Goal: Task Accomplishment & Management: Manage account settings

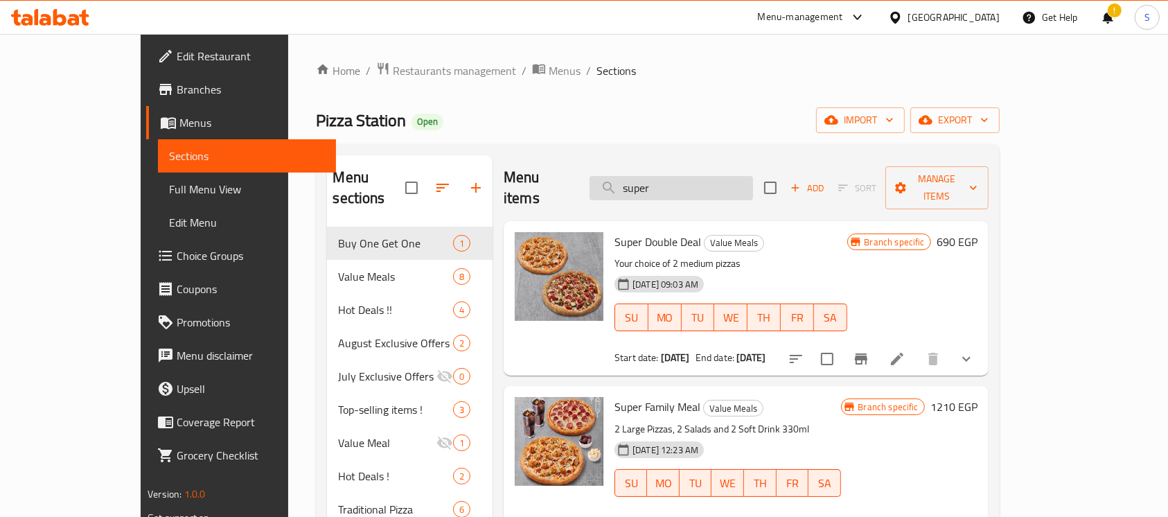
click at [728, 178] on input "super" at bounding box center [672, 188] width 164 height 24
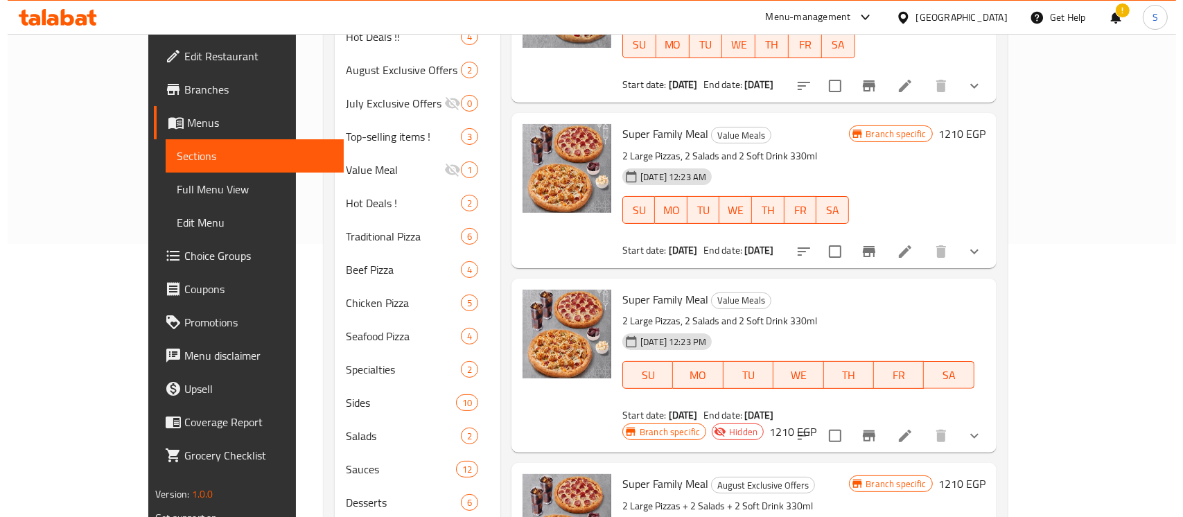
scroll to position [277, 0]
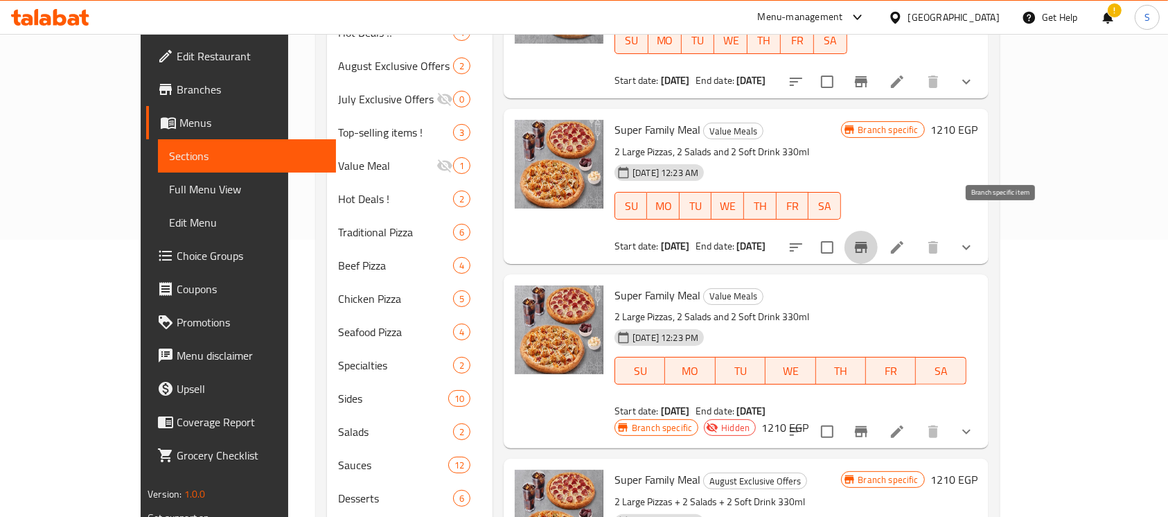
click at [878, 231] on button "Branch-specific-item" at bounding box center [861, 247] width 33 height 33
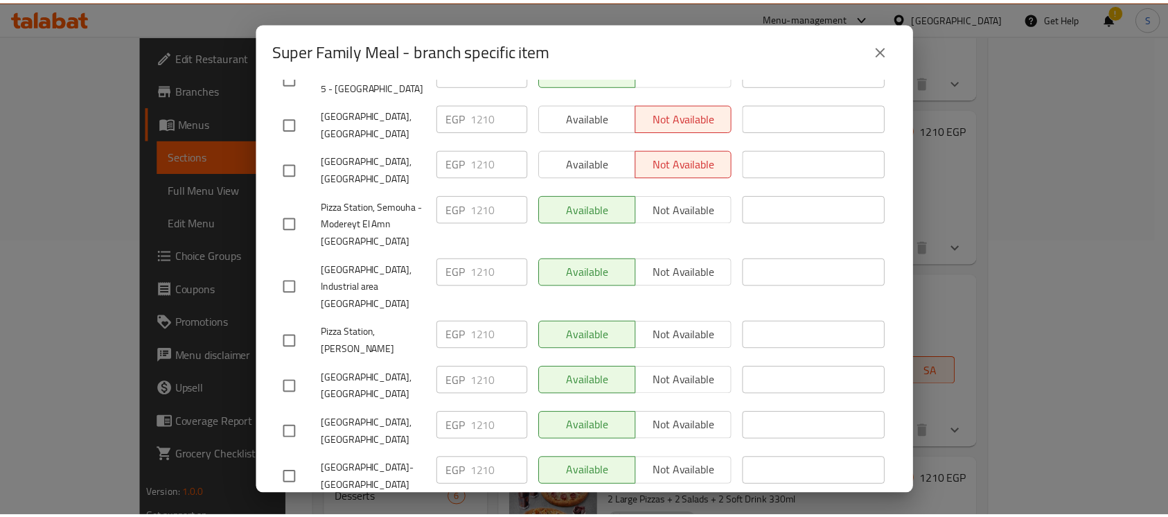
scroll to position [523, 0]
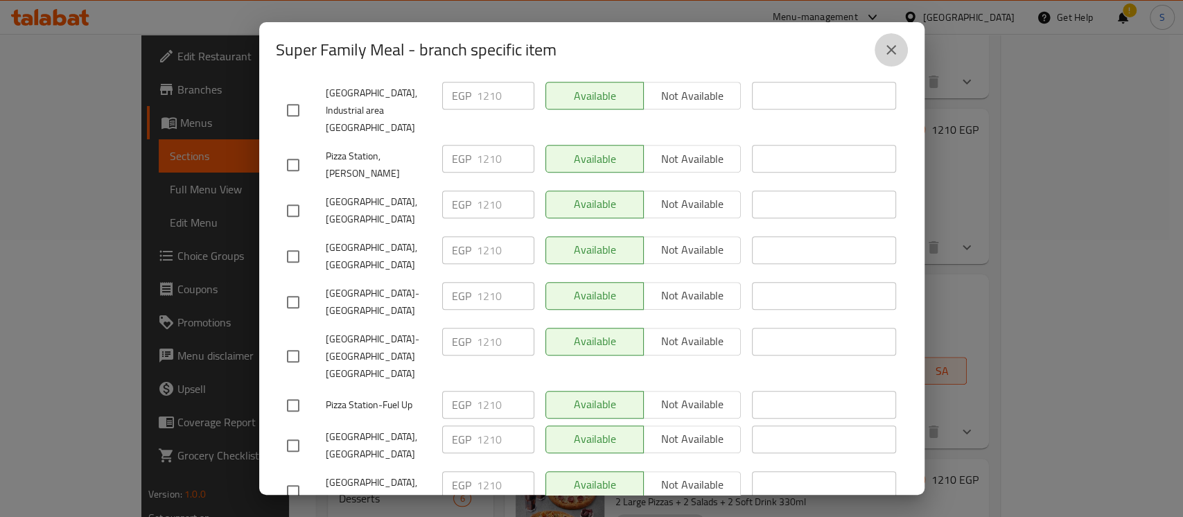
click at [898, 50] on icon "close" at bounding box center [891, 50] width 17 height 17
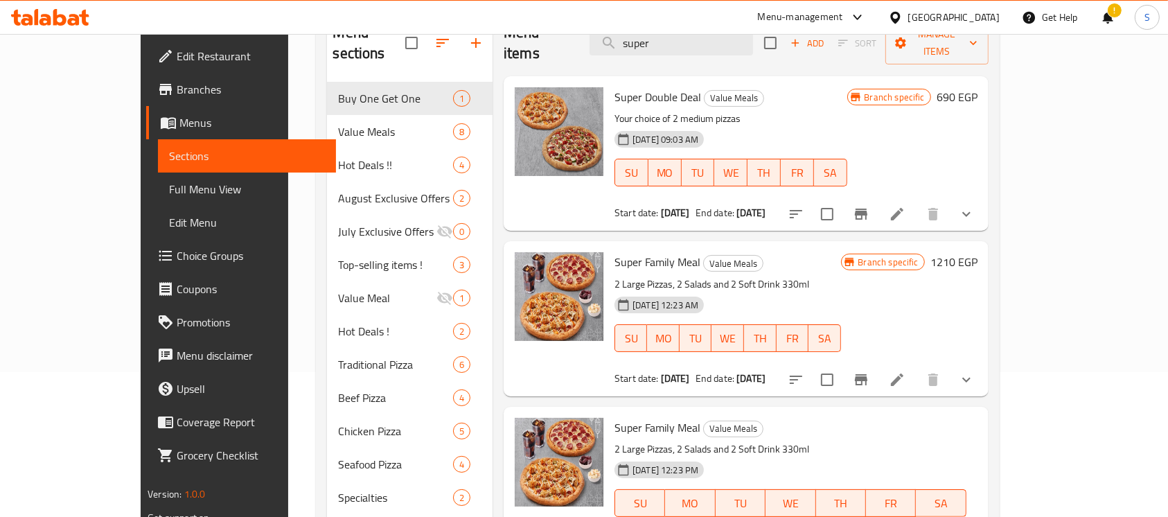
scroll to position [92, 0]
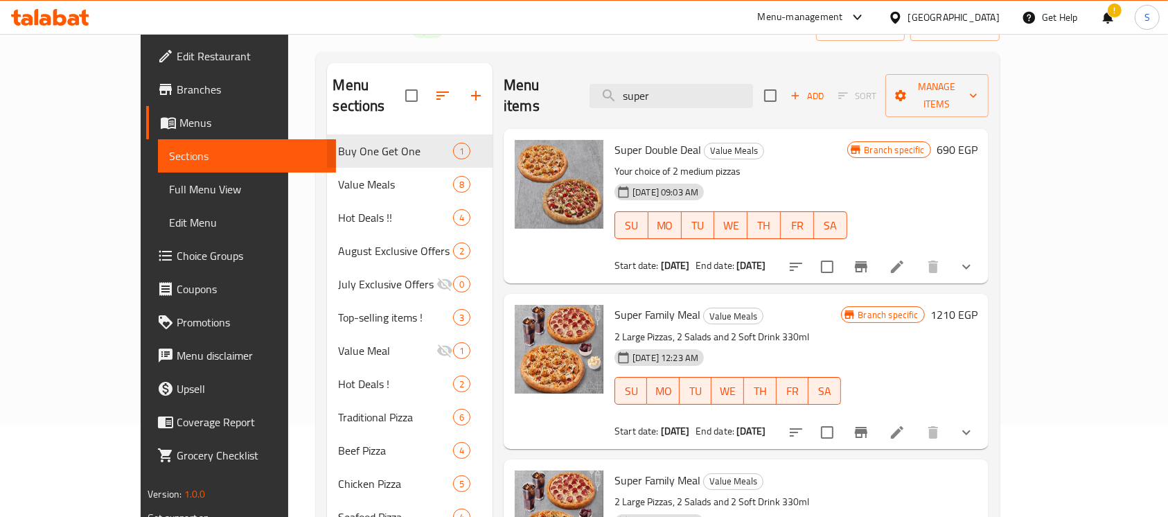
click at [609, 299] on div "Super Family Meal Value Meals 2 Large Pizzas, 2 Salads and 2 Soft Drink 330ml […" at bounding box center [727, 370] width 237 height 143
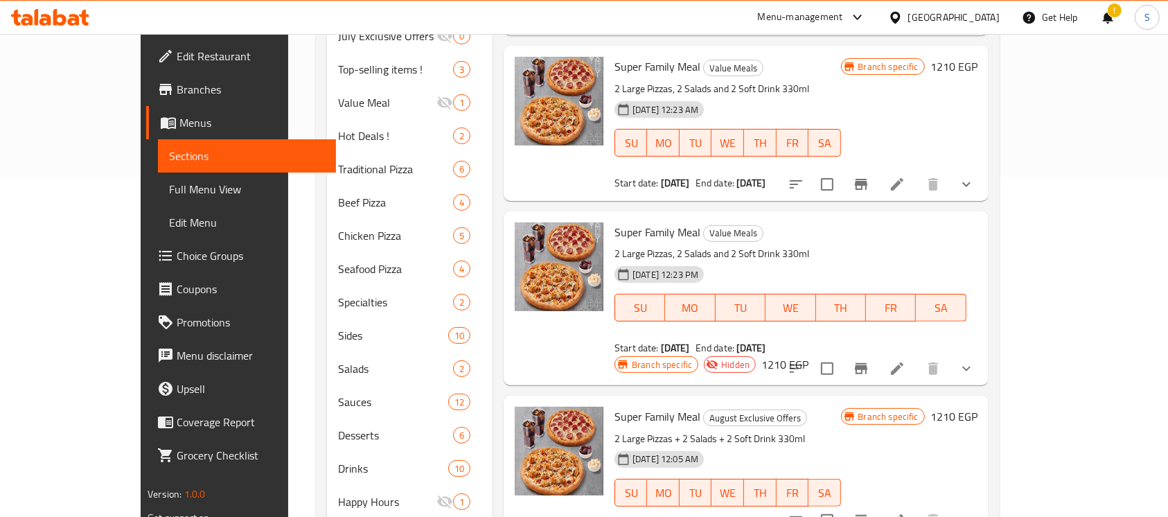
scroll to position [369, 0]
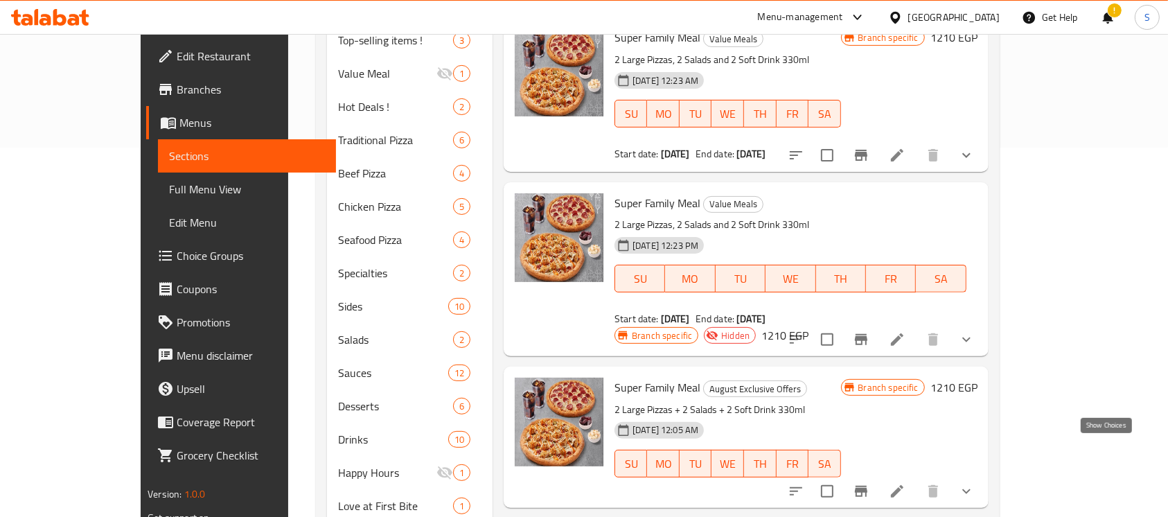
click at [975, 483] on icon "show more" at bounding box center [966, 491] width 17 height 17
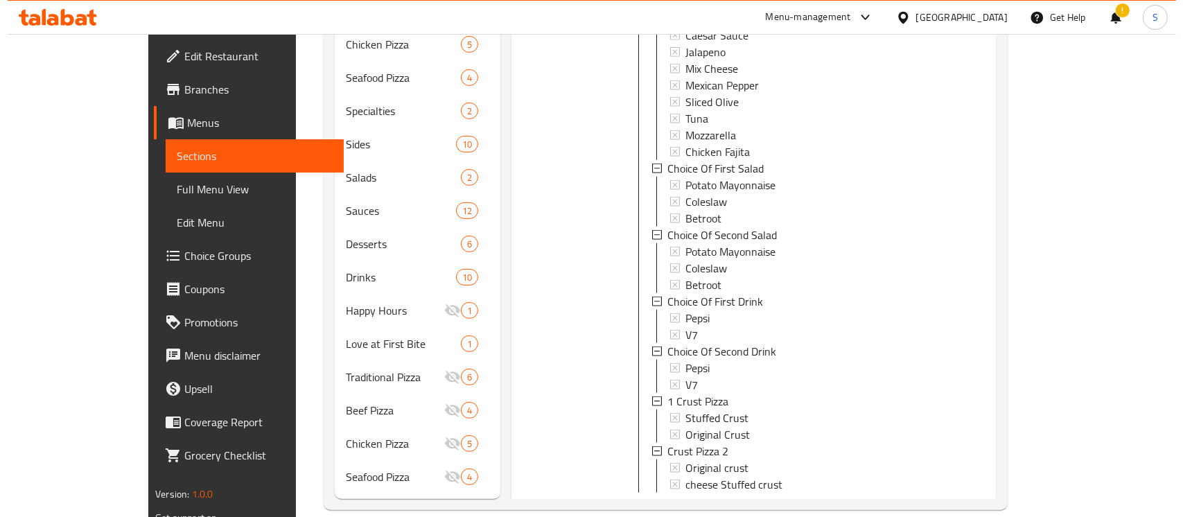
scroll to position [1626, 0]
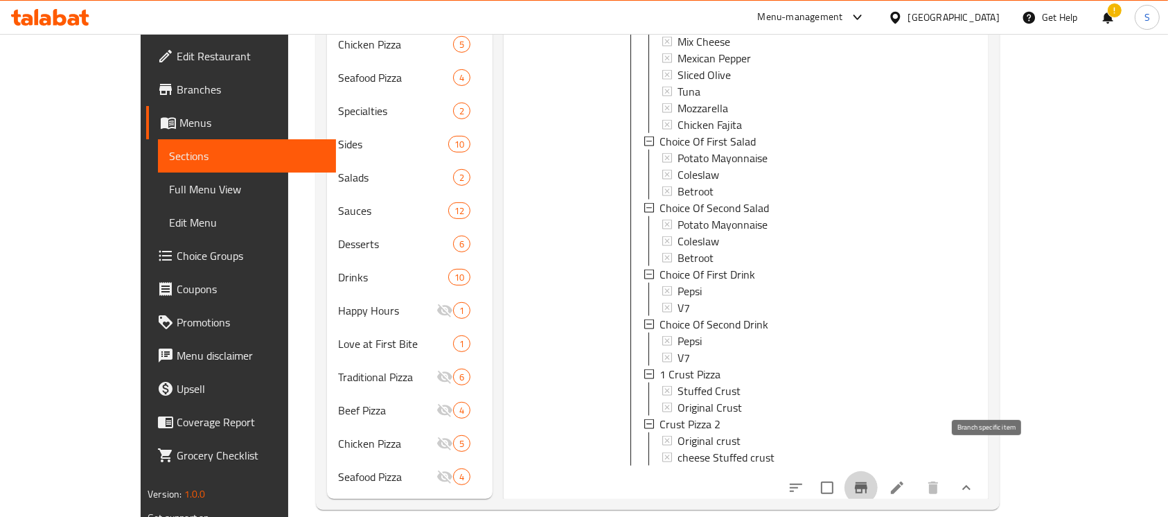
click at [878, 471] on button "Branch-specific-item" at bounding box center [861, 487] width 33 height 33
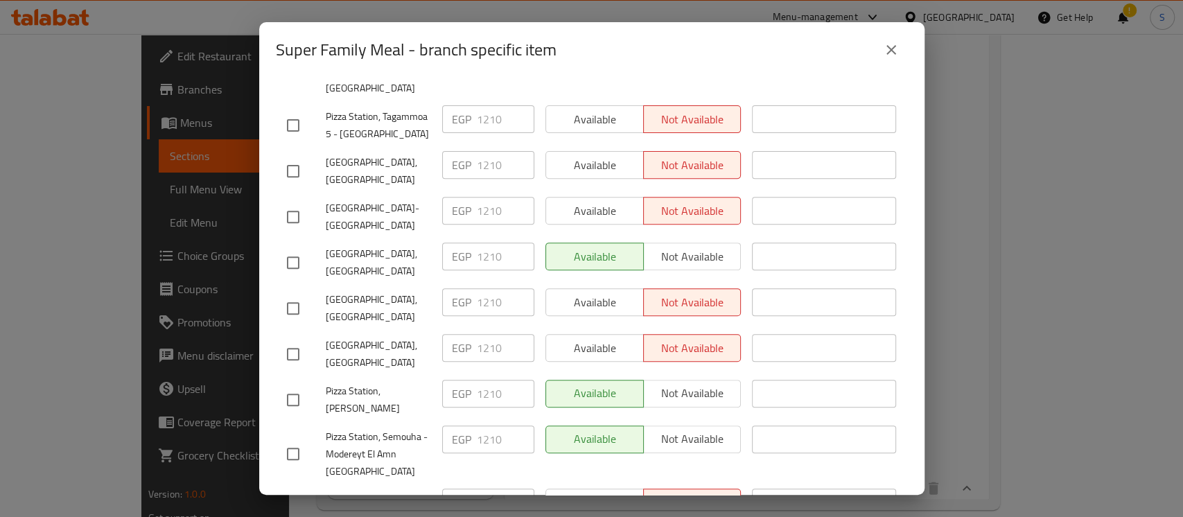
scroll to position [61, 0]
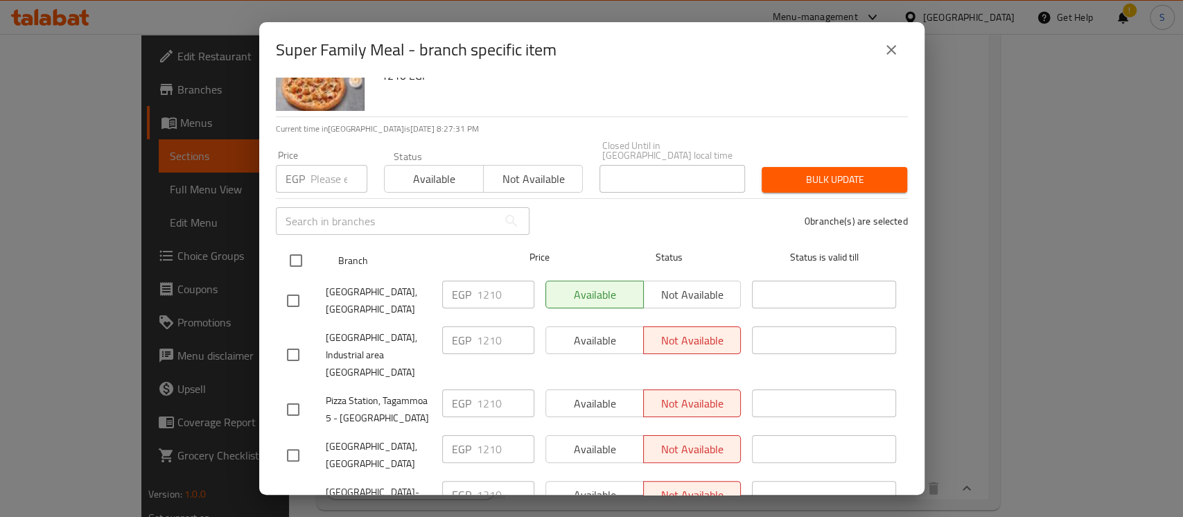
click at [294, 258] on input "checkbox" at bounding box center [295, 260] width 29 height 29
checkbox input "true"
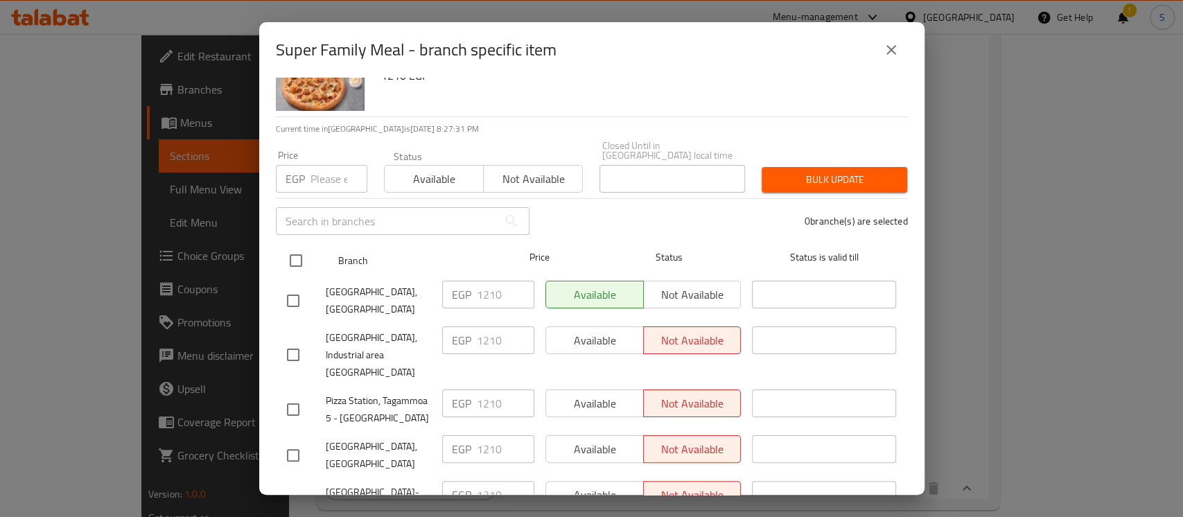
checkbox input "true"
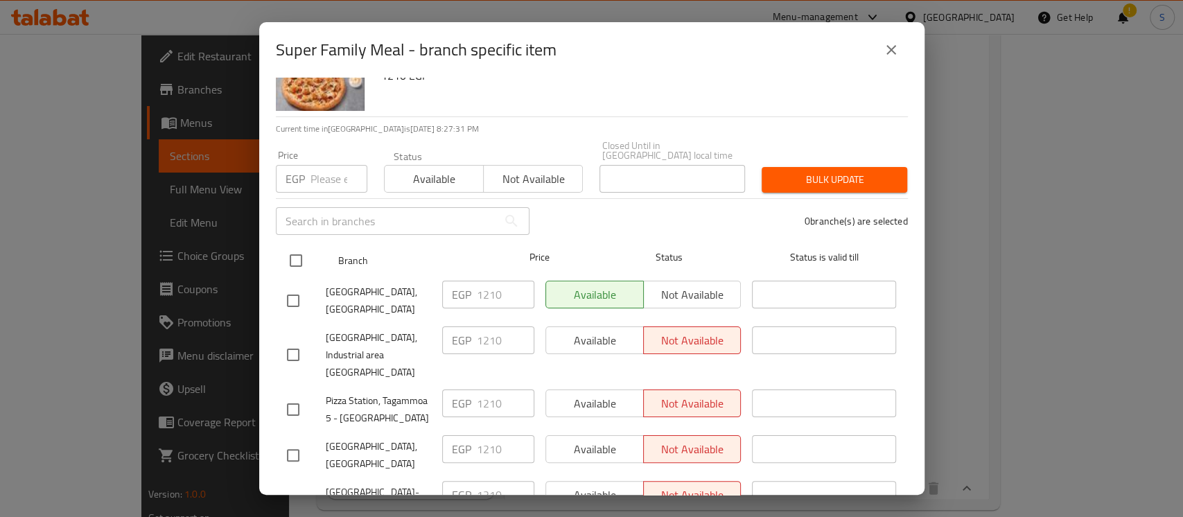
checkbox input "true"
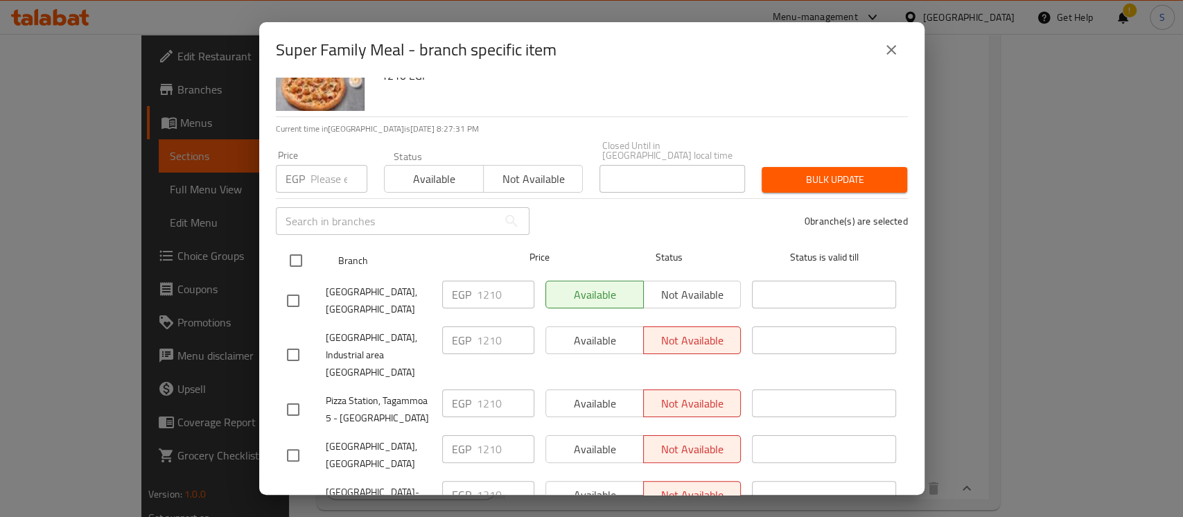
checkbox input "true"
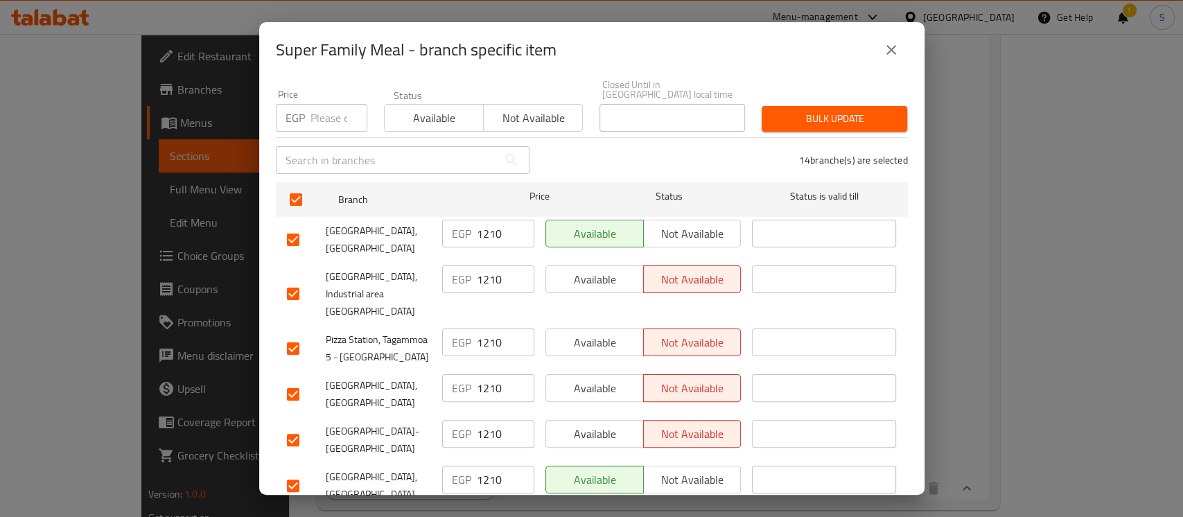
scroll to position [246, 0]
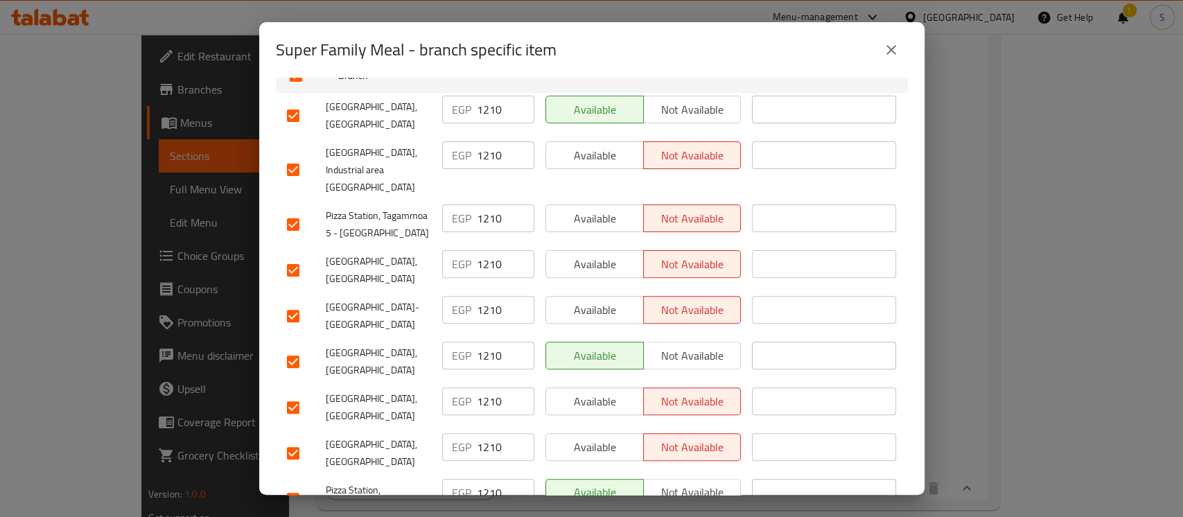
click at [289, 439] on input "checkbox" at bounding box center [293, 453] width 29 height 29
checkbox input "false"
click at [290, 393] on input "checkbox" at bounding box center [293, 407] width 29 height 29
checkbox input "false"
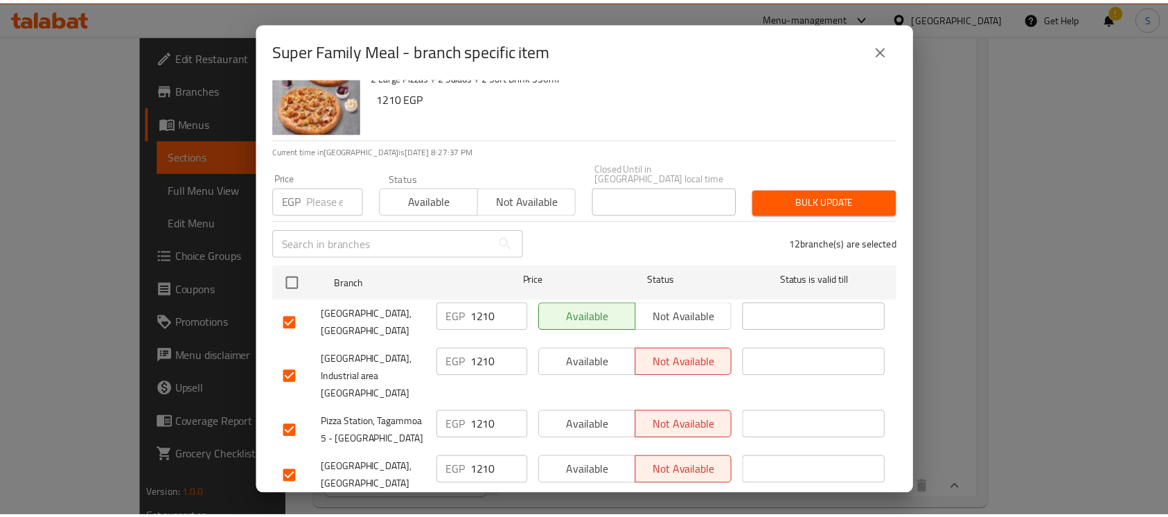
scroll to position [0, 0]
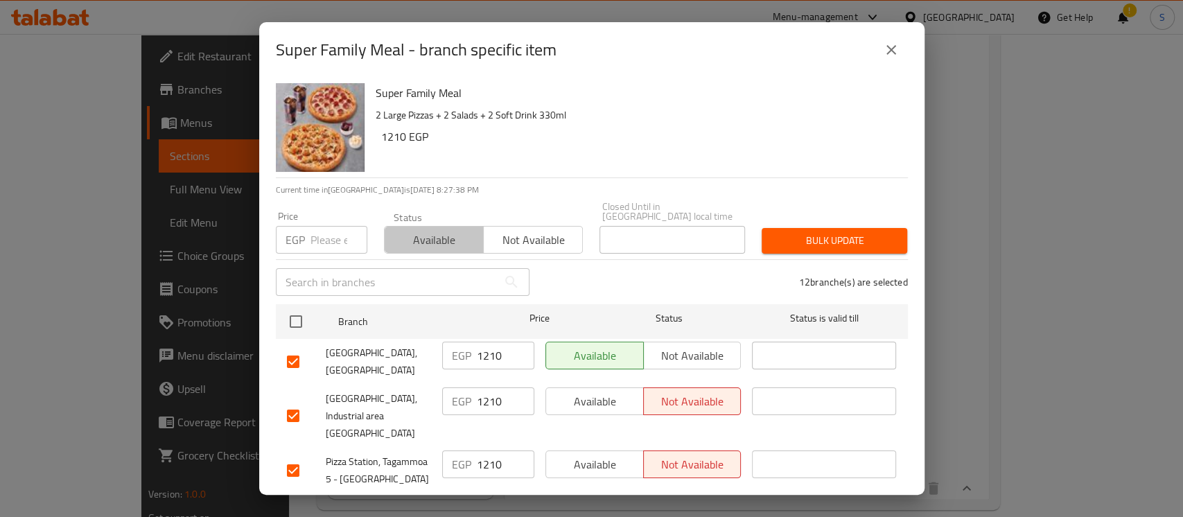
click at [438, 230] on span "Available" at bounding box center [434, 240] width 88 height 20
click at [795, 237] on span "Bulk update" at bounding box center [834, 240] width 123 height 17
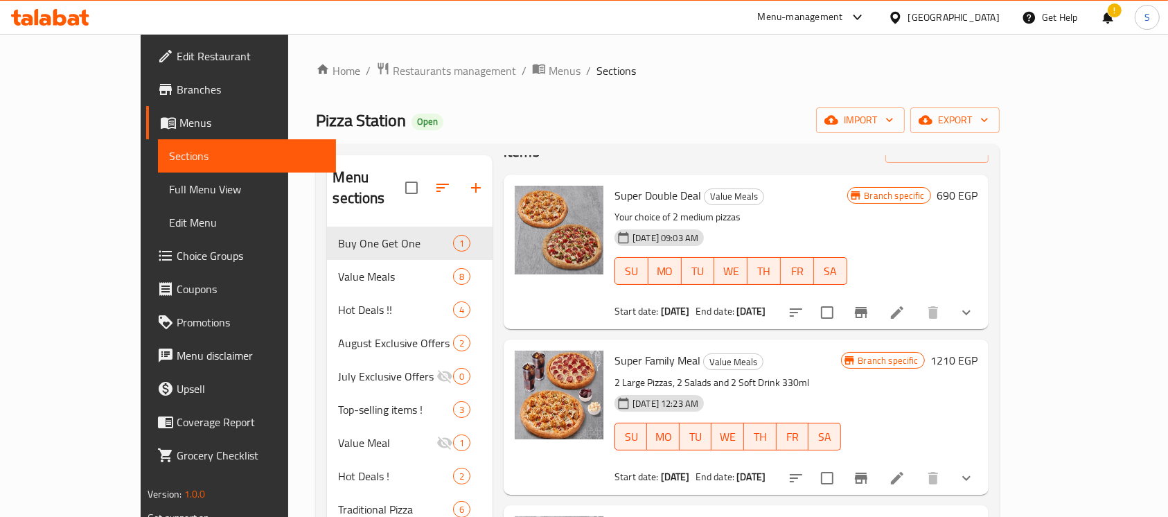
scroll to position [277, 0]
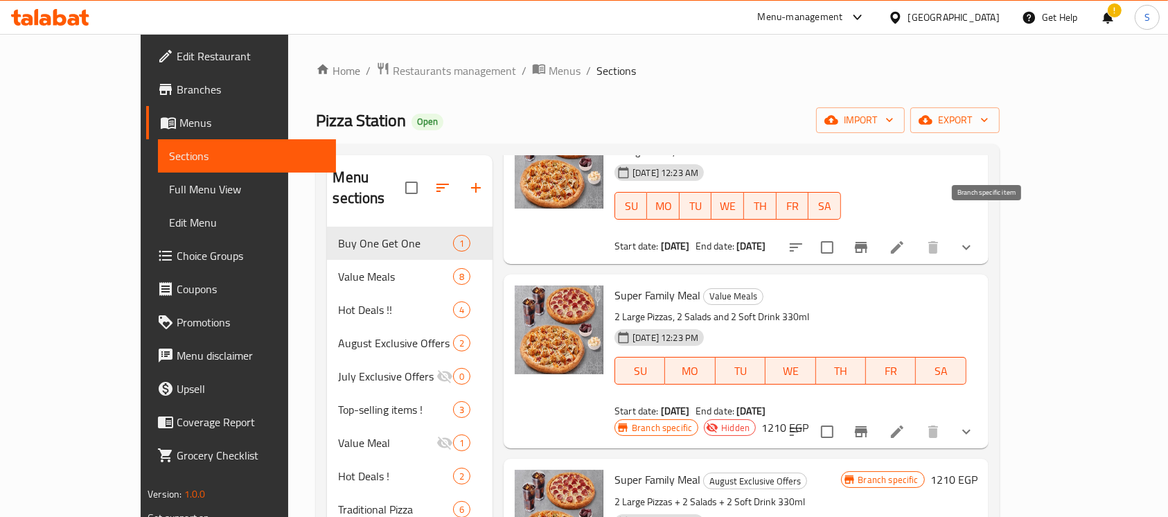
click at [870, 239] on icon "Branch-specific-item" at bounding box center [861, 247] width 17 height 17
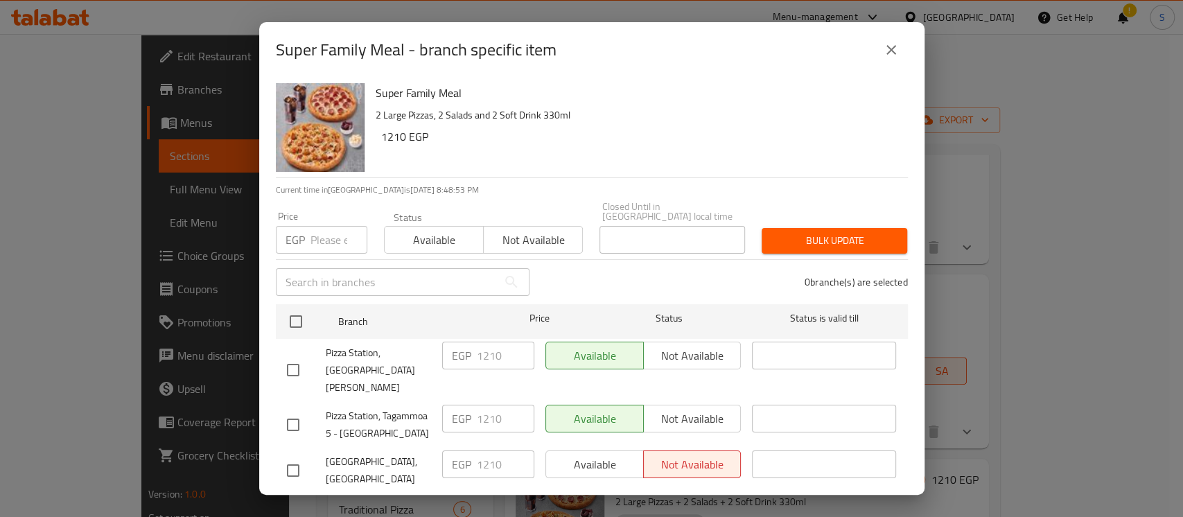
click at [888, 45] on icon "close" at bounding box center [891, 50] width 17 height 17
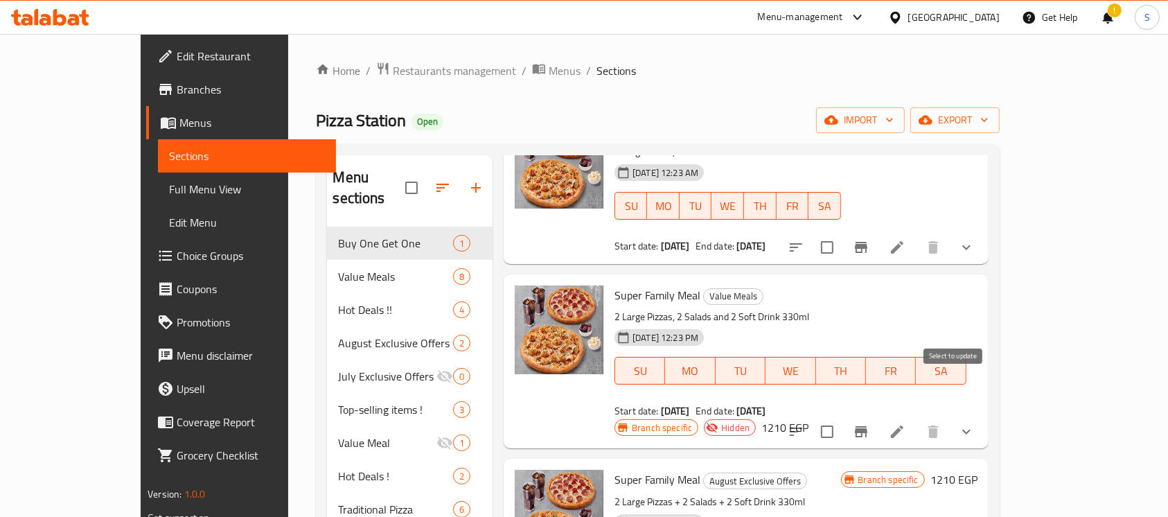
scroll to position [0, 0]
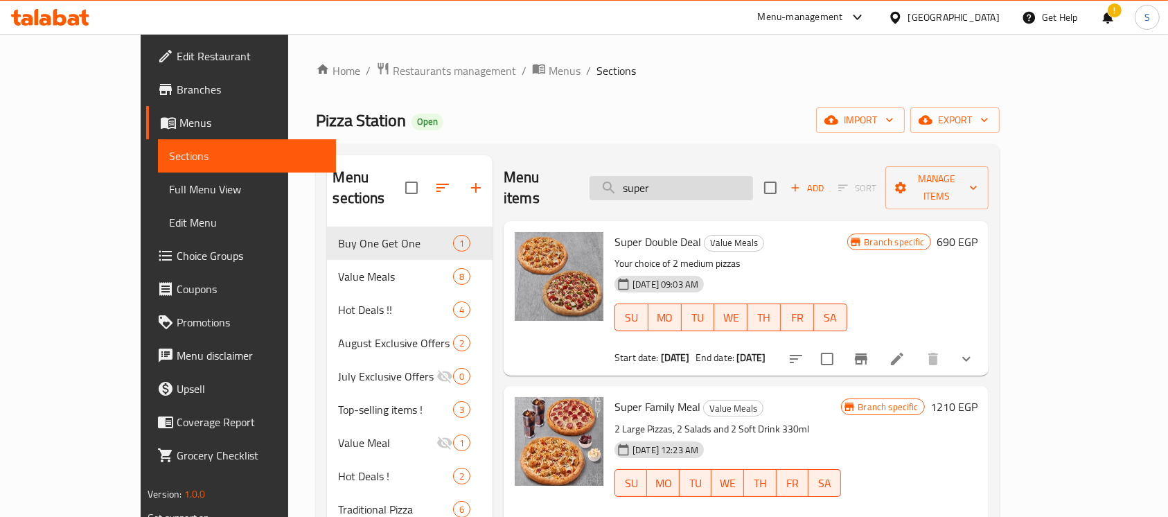
click at [683, 180] on input "super" at bounding box center [672, 188] width 164 height 24
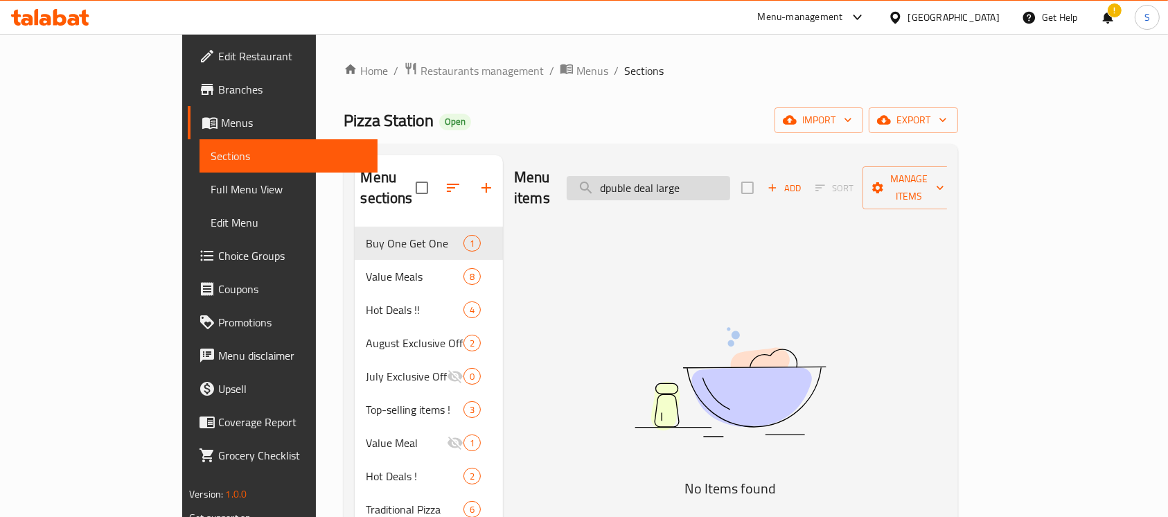
click at [696, 179] on input "dpuble deal large" at bounding box center [649, 188] width 164 height 24
click at [695, 179] on input "dpuble deal large" at bounding box center [649, 188] width 164 height 24
click at [687, 177] on input "dpuble deal large" at bounding box center [649, 188] width 164 height 24
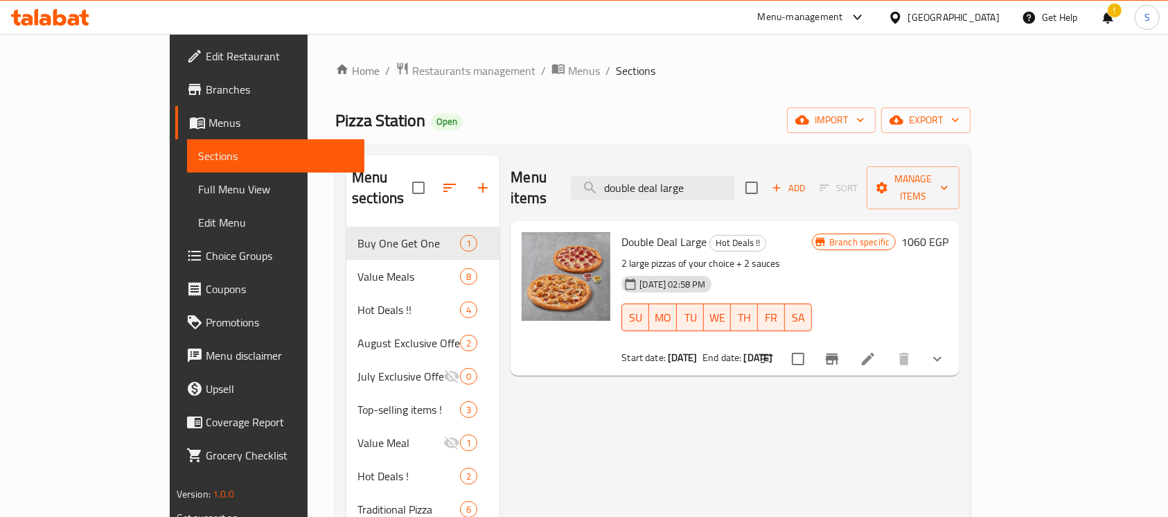
type input "double deal large"
click at [954, 347] on button "show more" at bounding box center [937, 358] width 33 height 33
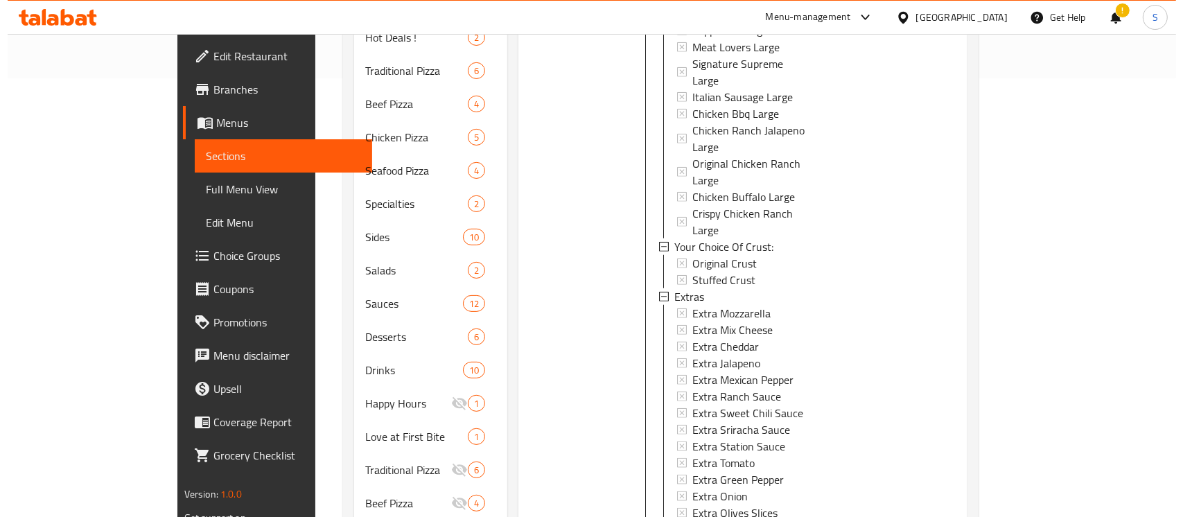
scroll to position [532, 0]
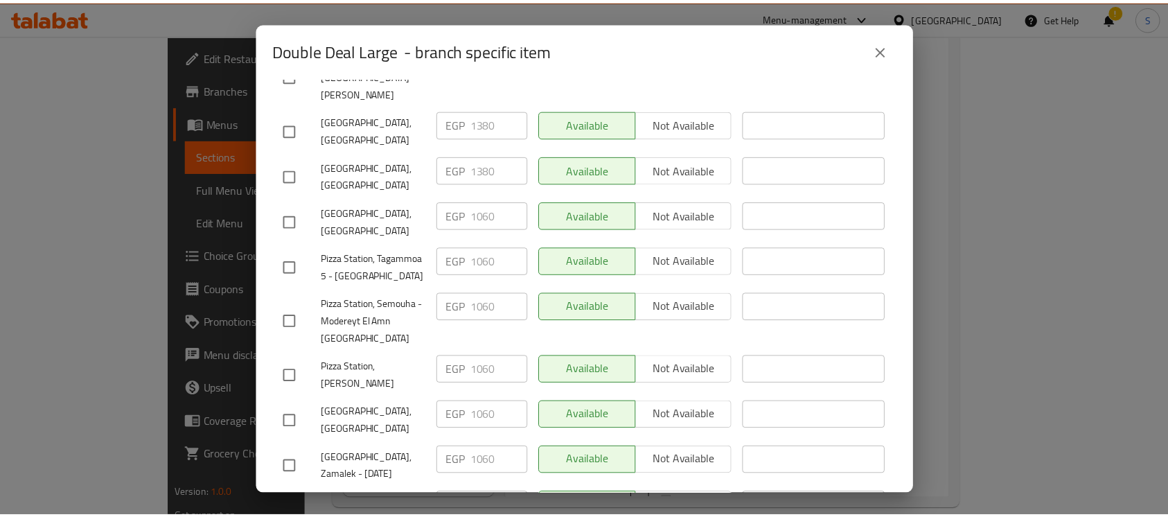
scroll to position [523, 0]
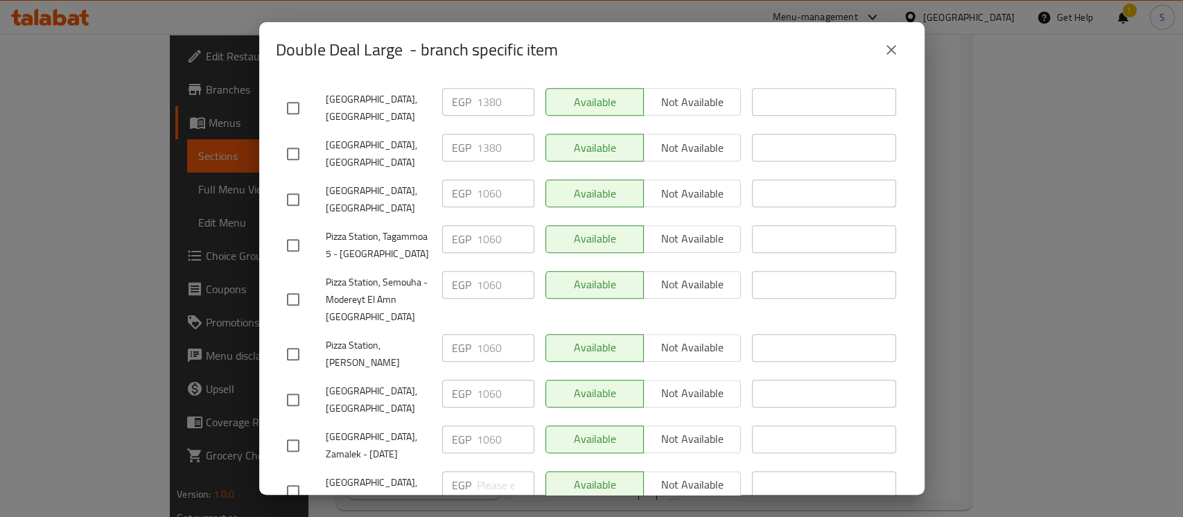
click at [893, 54] on icon "close" at bounding box center [891, 50] width 17 height 17
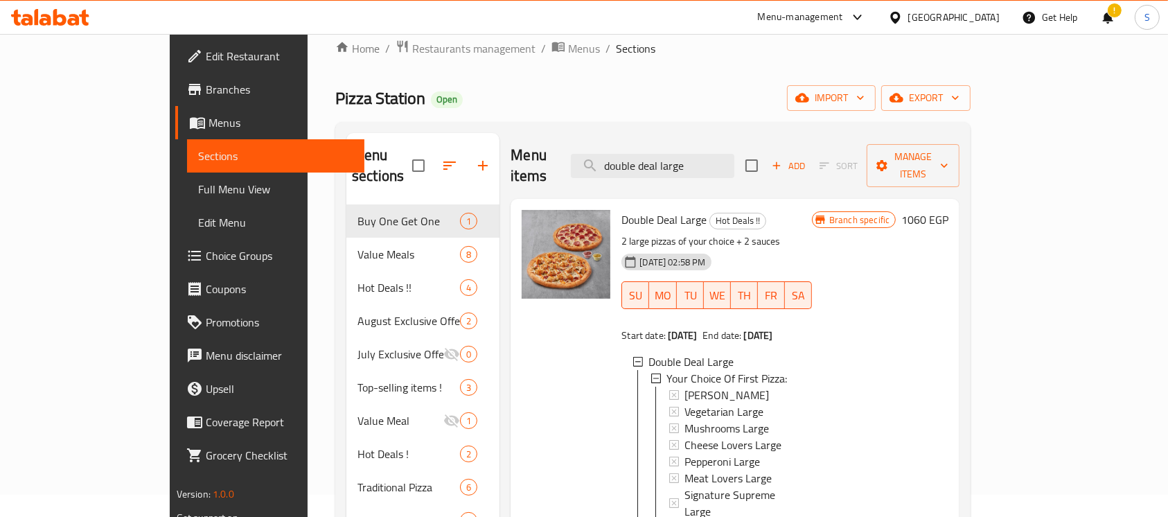
scroll to position [0, 0]
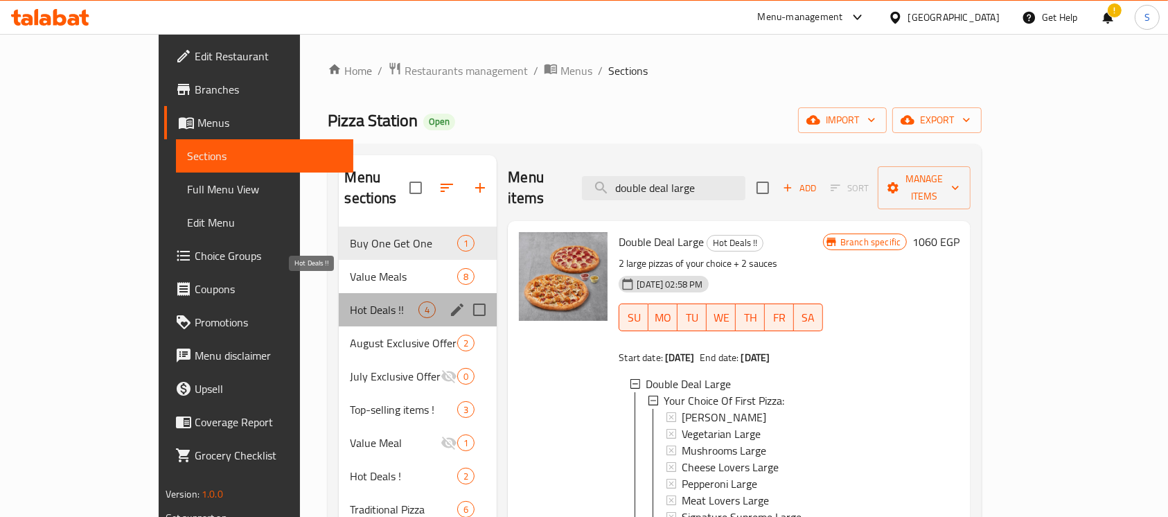
click at [350, 301] on span "Hot Deals !!" at bounding box center [384, 309] width 69 height 17
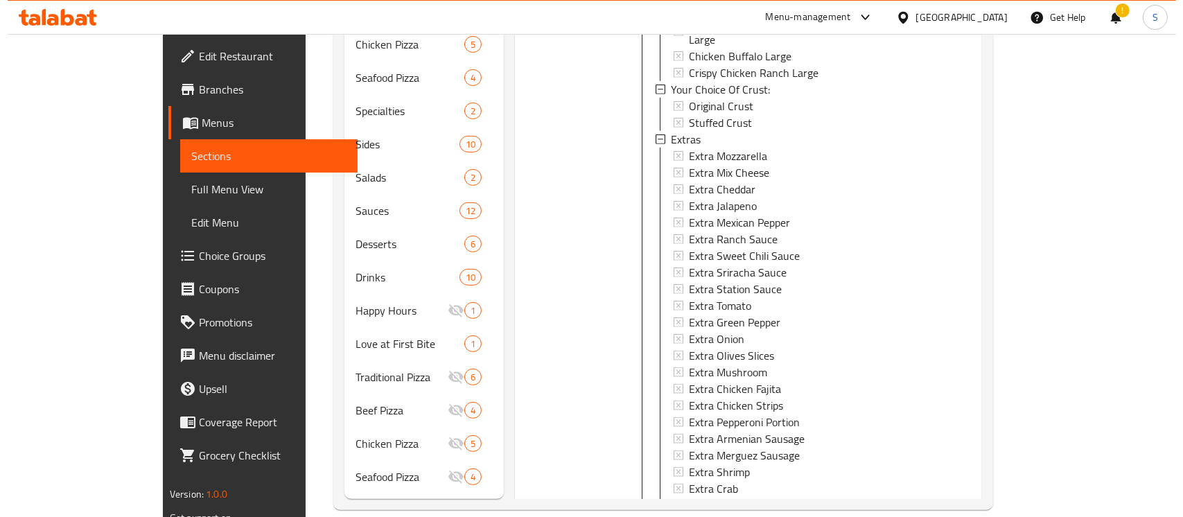
scroll to position [1109, 0]
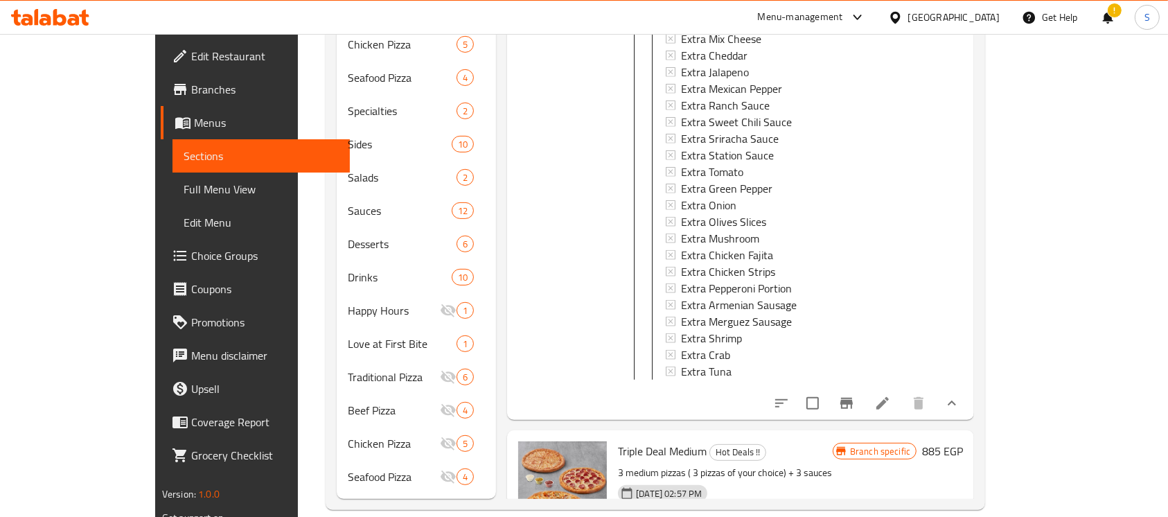
click at [853, 398] on icon "Branch-specific-item" at bounding box center [847, 403] width 12 height 11
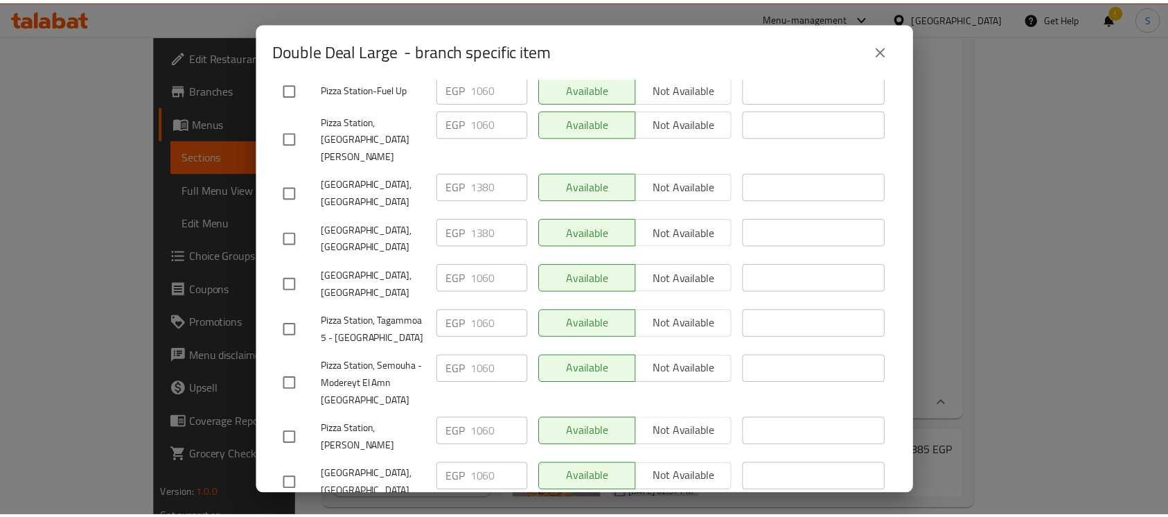
scroll to position [523, 0]
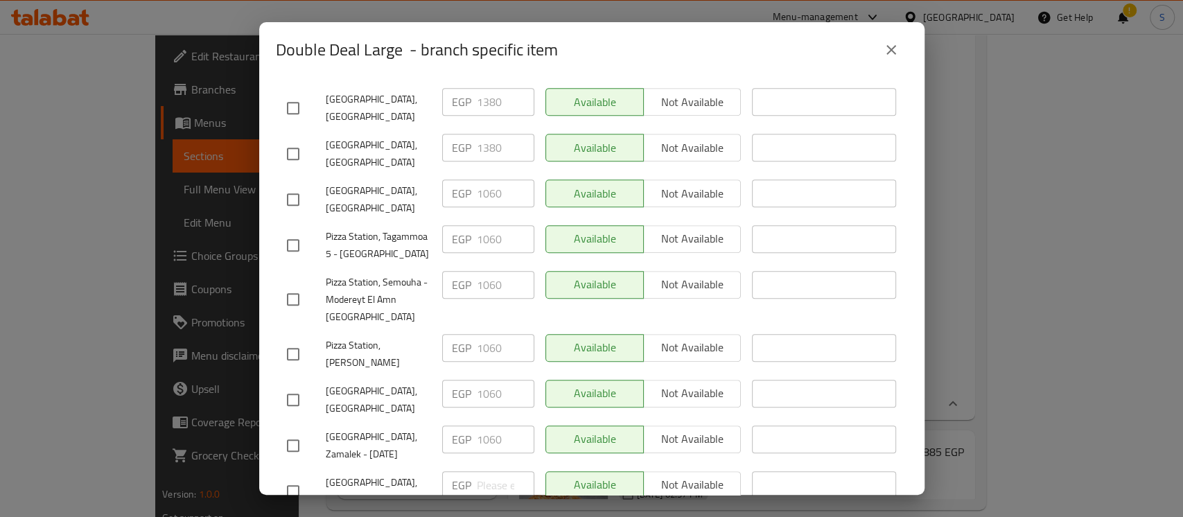
click at [895, 48] on icon "close" at bounding box center [891, 50] width 17 height 17
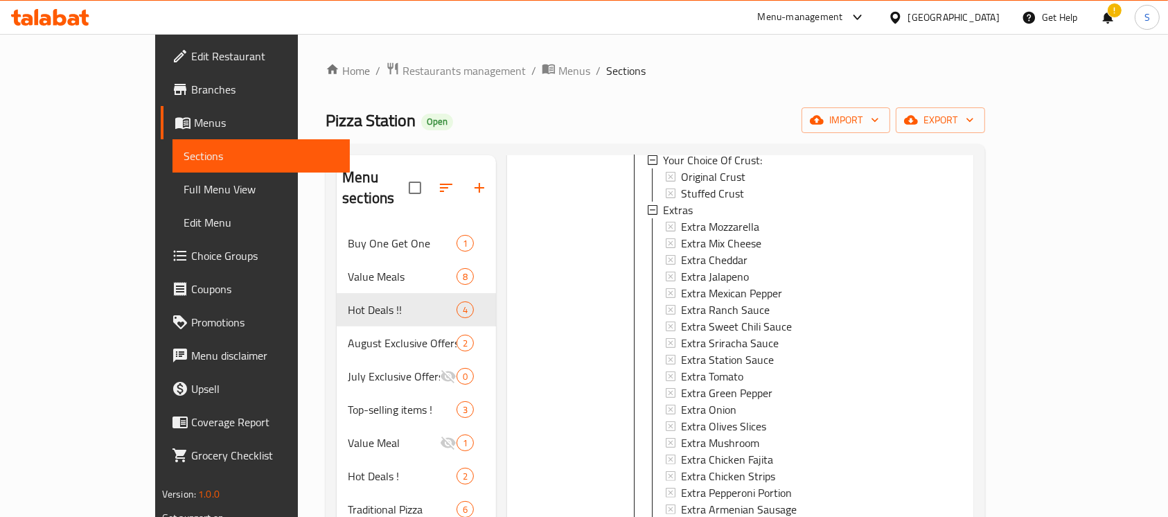
scroll to position [1, 0]
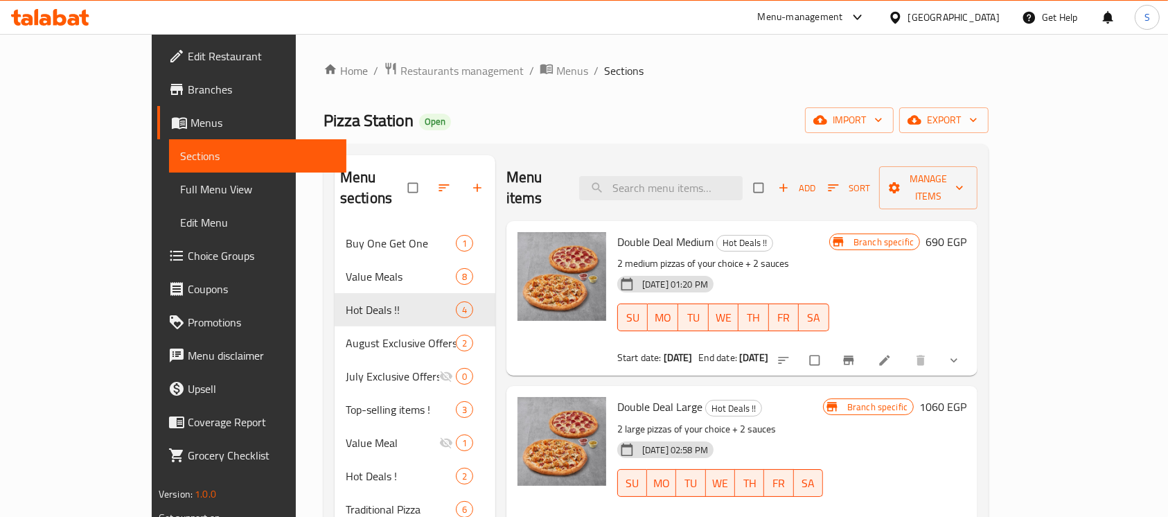
click at [188, 58] on span "Edit Restaurant" at bounding box center [262, 56] width 148 height 17
